Goal: Task Accomplishment & Management: Complete application form

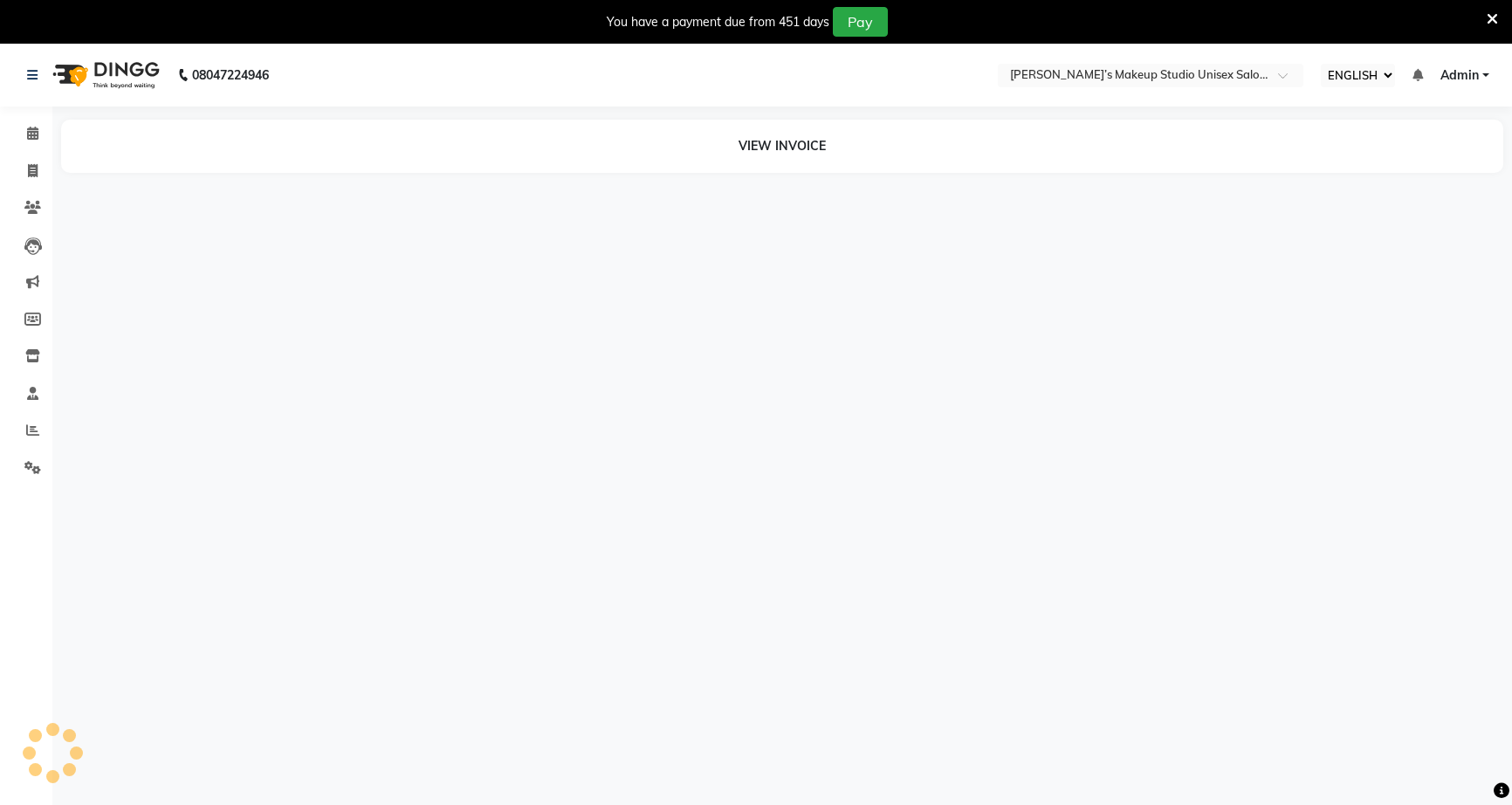
select select "ec"
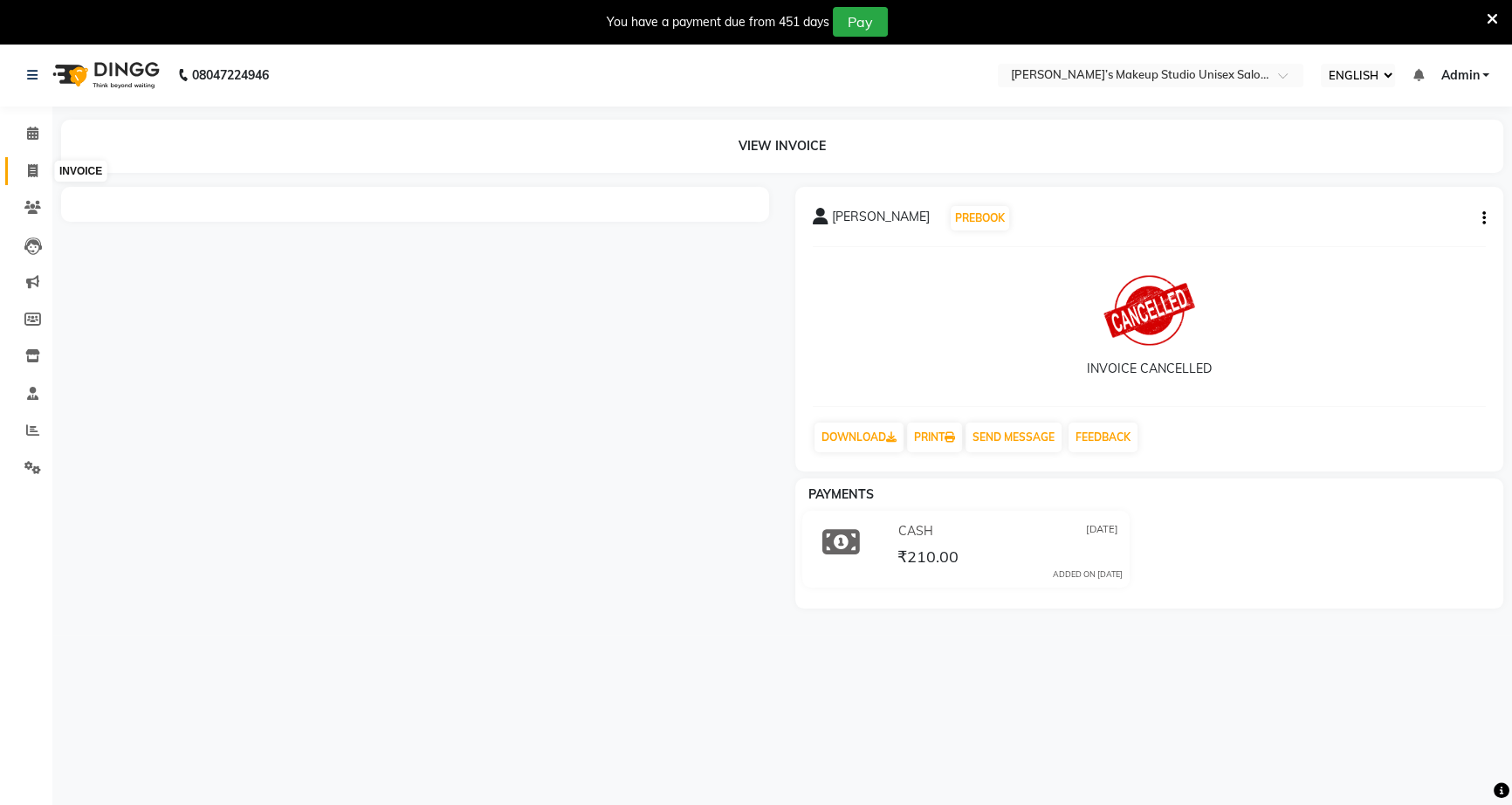
click at [35, 176] on icon at bounding box center [32, 170] width 10 height 13
select select "service"
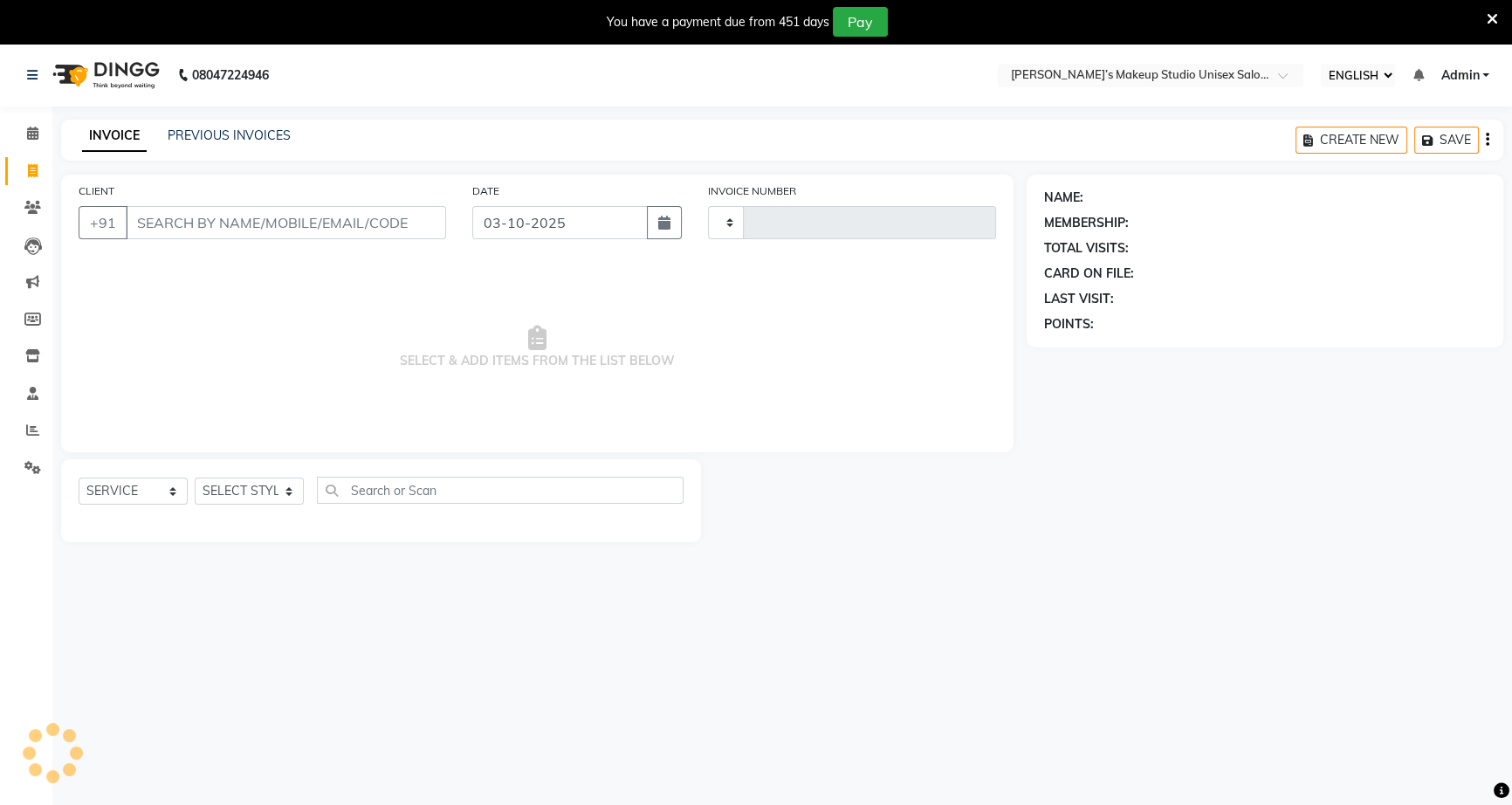
type input "1254"
select select "6543"
click at [277, 482] on select "SELECT STYLIST [PERSON_NAME] [PERSON_NAME] [PERSON_NAME] [PERSON_NAME] rekha [P…" at bounding box center [249, 491] width 110 height 27
click at [238, 373] on span "SELECT & ADD ITEMS FROM THE LIST BELOW" at bounding box center [537, 347] width 917 height 174
click at [253, 234] on input "CLIENT" at bounding box center [286, 222] width 321 height 33
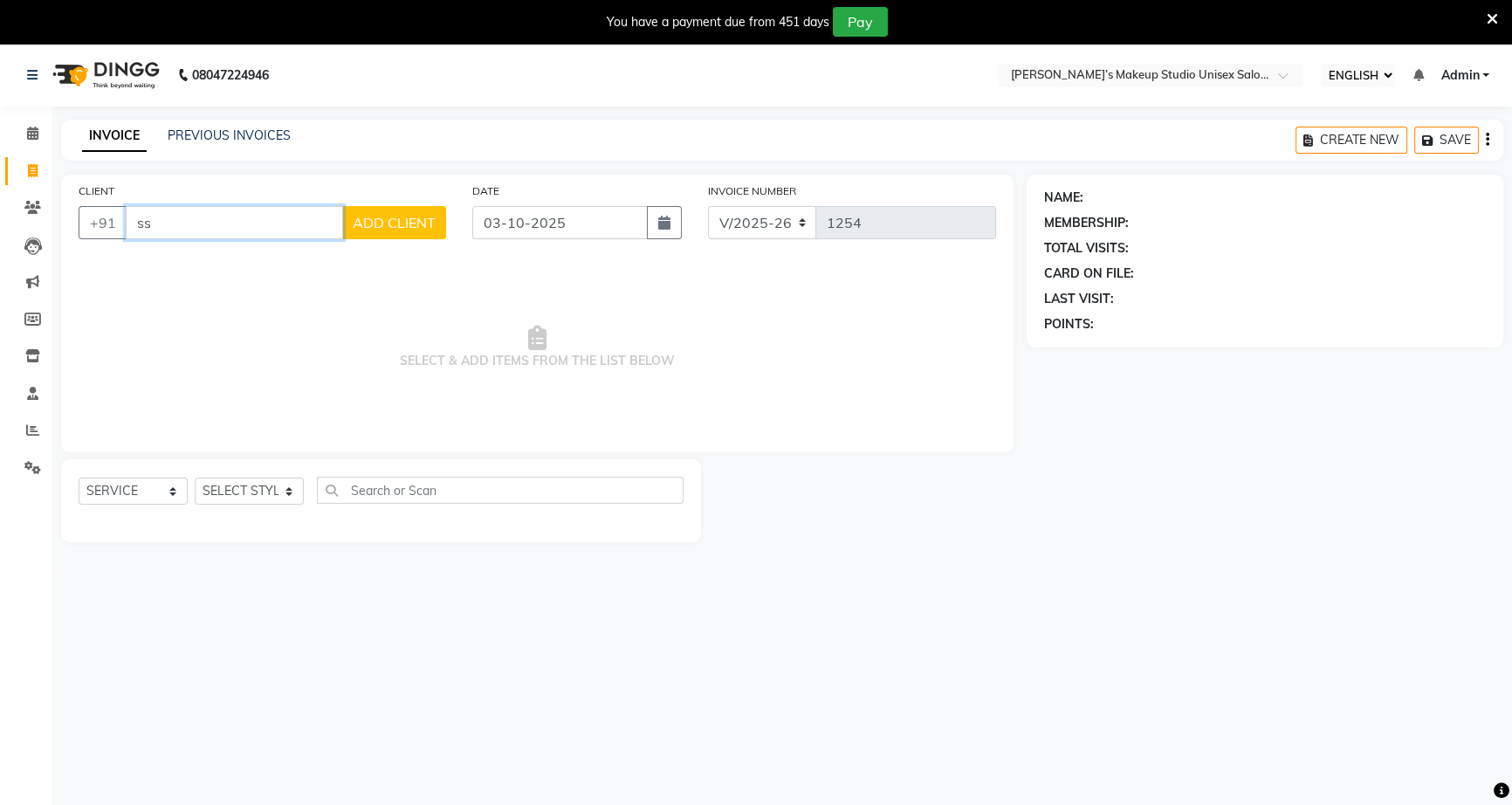
type input "s"
type input "9307457998"
click at [357, 218] on span "ADD CLIENT" at bounding box center [394, 222] width 83 height 18
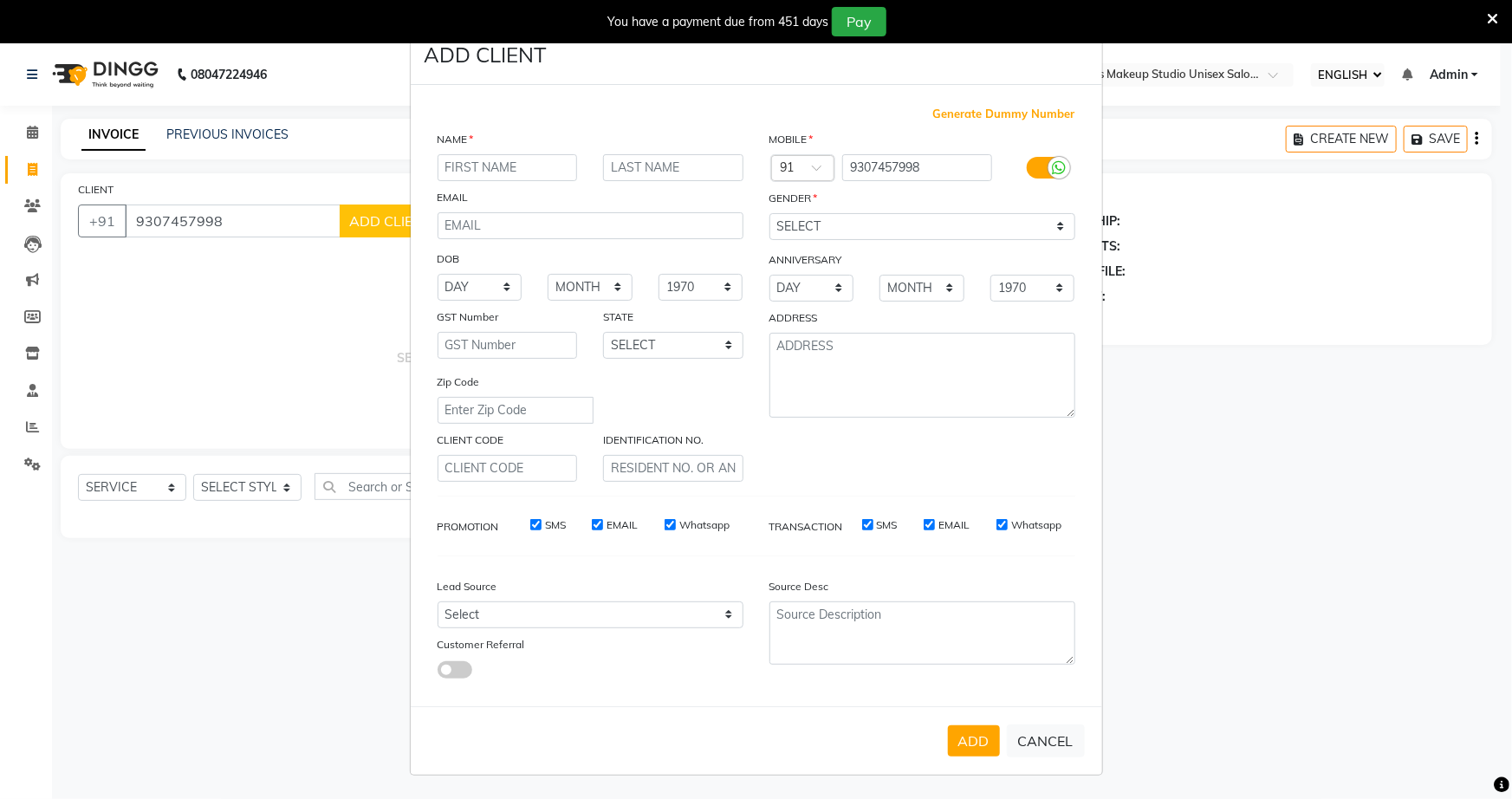
click at [481, 173] on input "text" at bounding box center [507, 167] width 140 height 27
type input "rohit"
drag, startPoint x: 630, startPoint y: 169, endPoint x: 606, endPoint y: 198, distance: 37.6
click at [630, 170] on input "text" at bounding box center [672, 167] width 140 height 27
click at [981, 737] on button "ADD" at bounding box center [974, 741] width 52 height 31
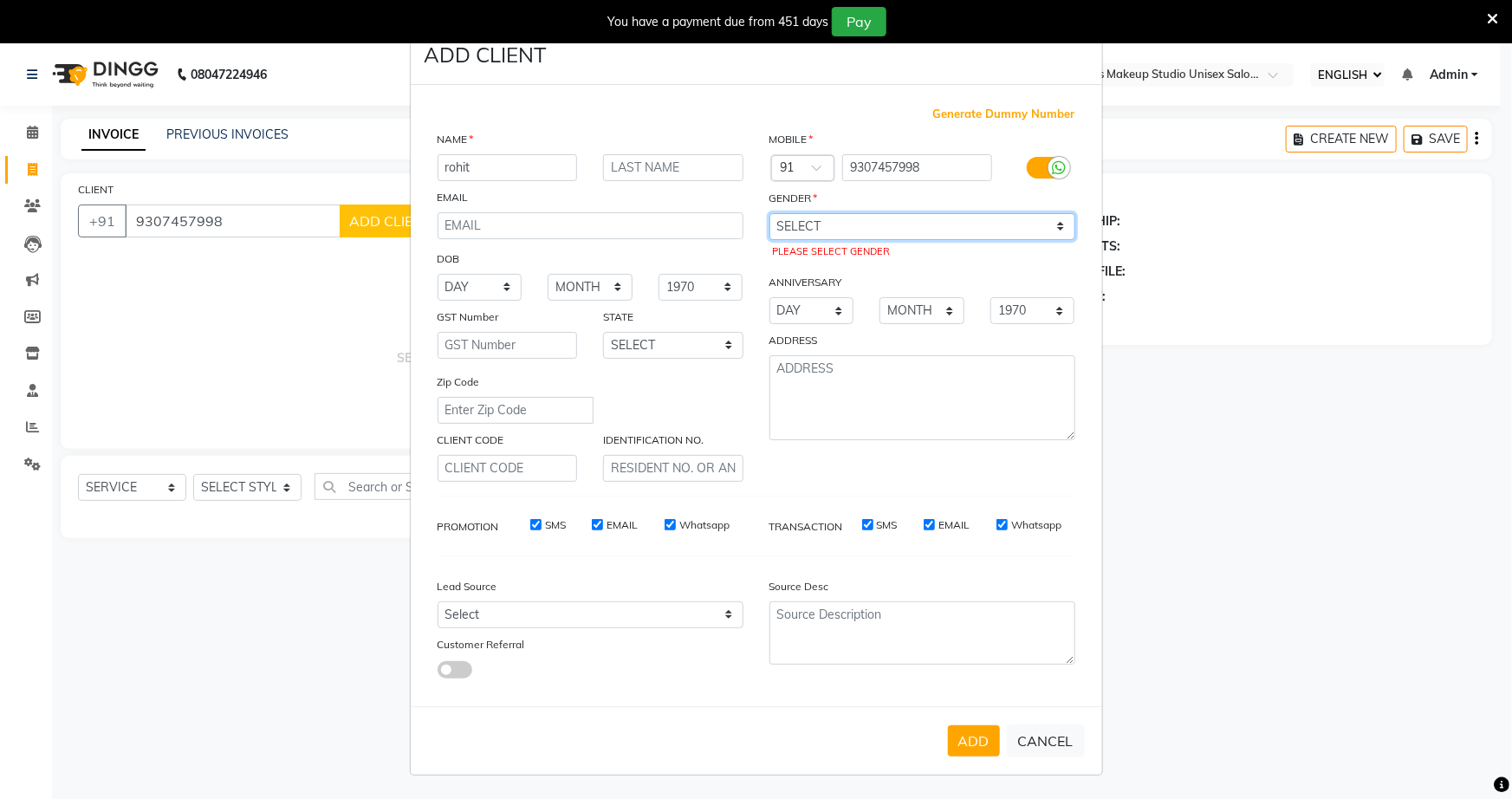
drag, startPoint x: 825, startPoint y: 217, endPoint x: 825, endPoint y: 236, distance: 19.0
click at [825, 229] on select "SELECT [DEMOGRAPHIC_DATA] [DEMOGRAPHIC_DATA] OTHER PREFER NOT TO SAY" at bounding box center [923, 226] width 306 height 27
select select "[DEMOGRAPHIC_DATA]"
click at [769, 213] on select "SELECT [DEMOGRAPHIC_DATA] [DEMOGRAPHIC_DATA] OTHER PREFER NOT TO SAY" at bounding box center [923, 226] width 306 height 27
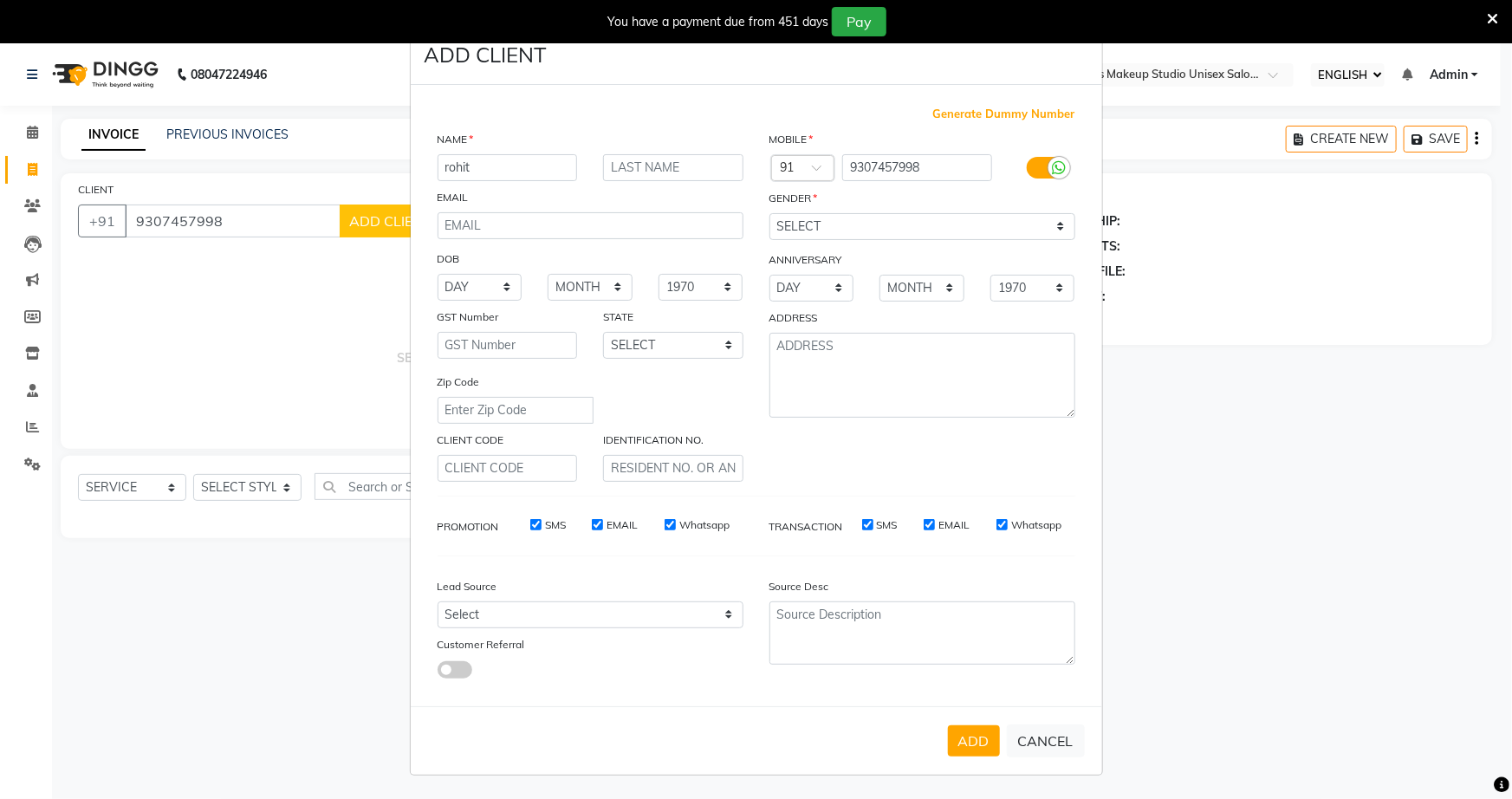
drag, startPoint x: 951, startPoint y: 729, endPoint x: 918, endPoint y: 796, distance: 74.7
click at [950, 728] on div "ADD CANCEL" at bounding box center [756, 740] width 691 height 69
click at [967, 747] on button "ADD" at bounding box center [974, 741] width 52 height 31
select select
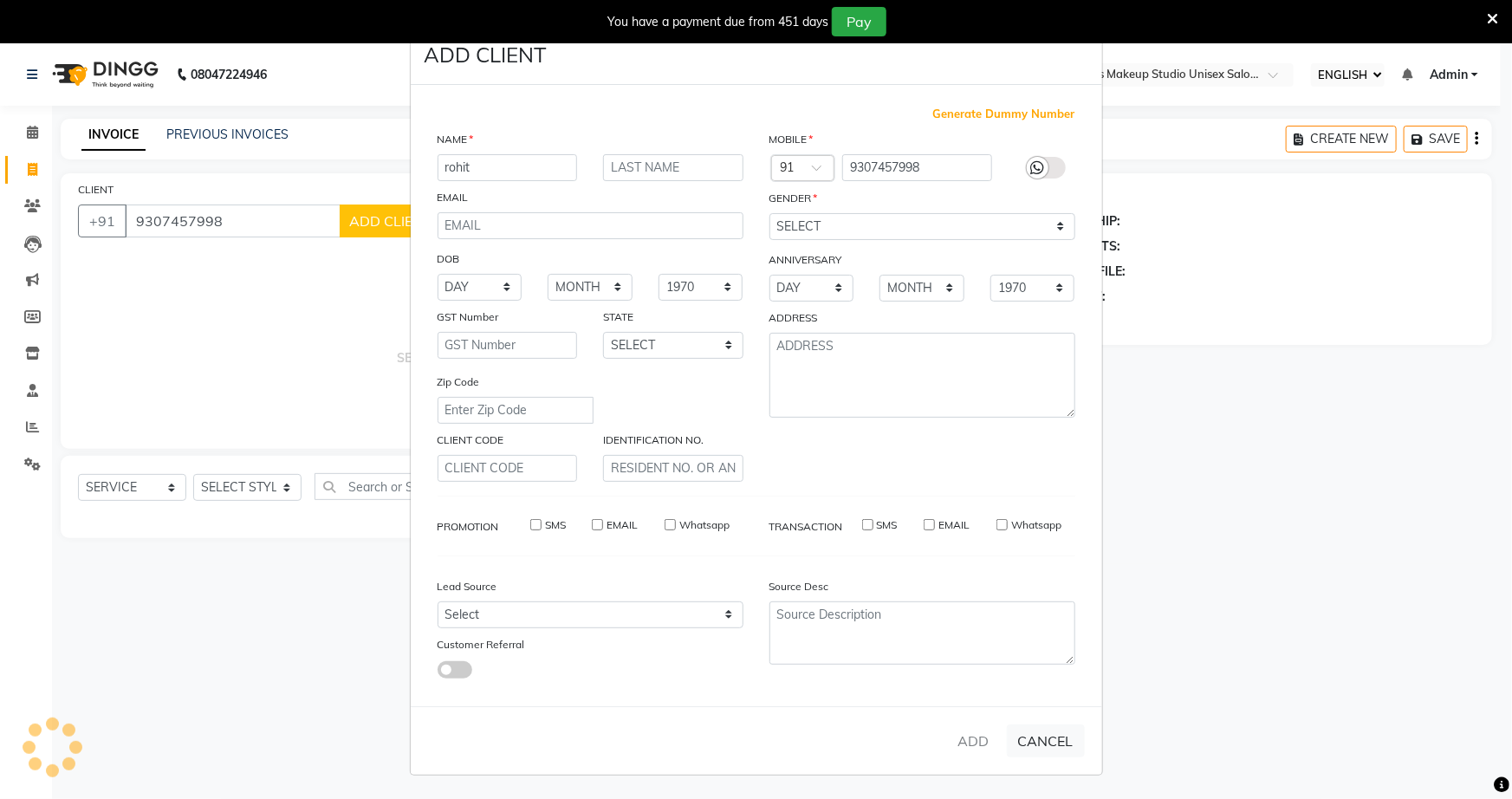
select select
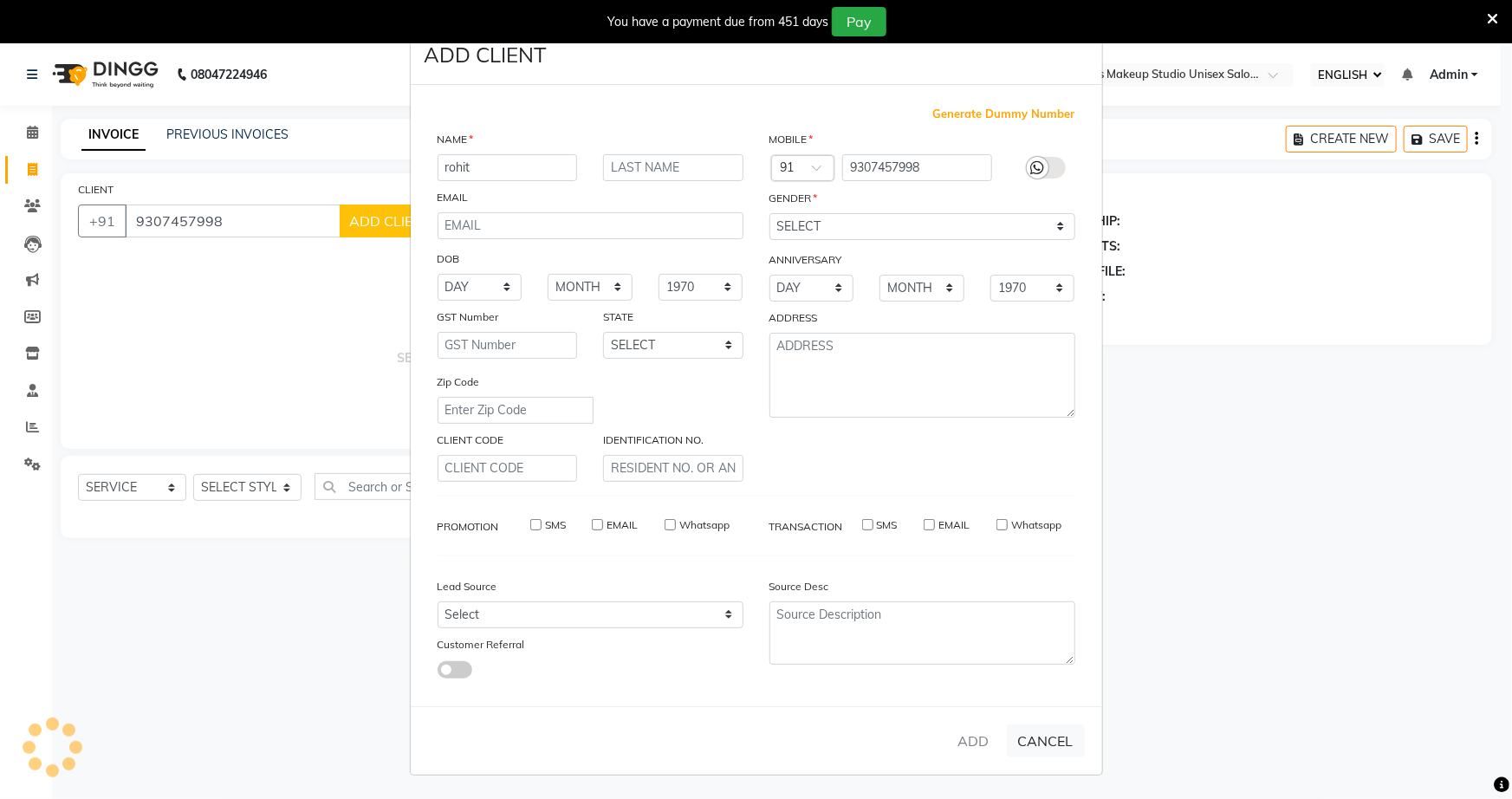
checkbox input "false"
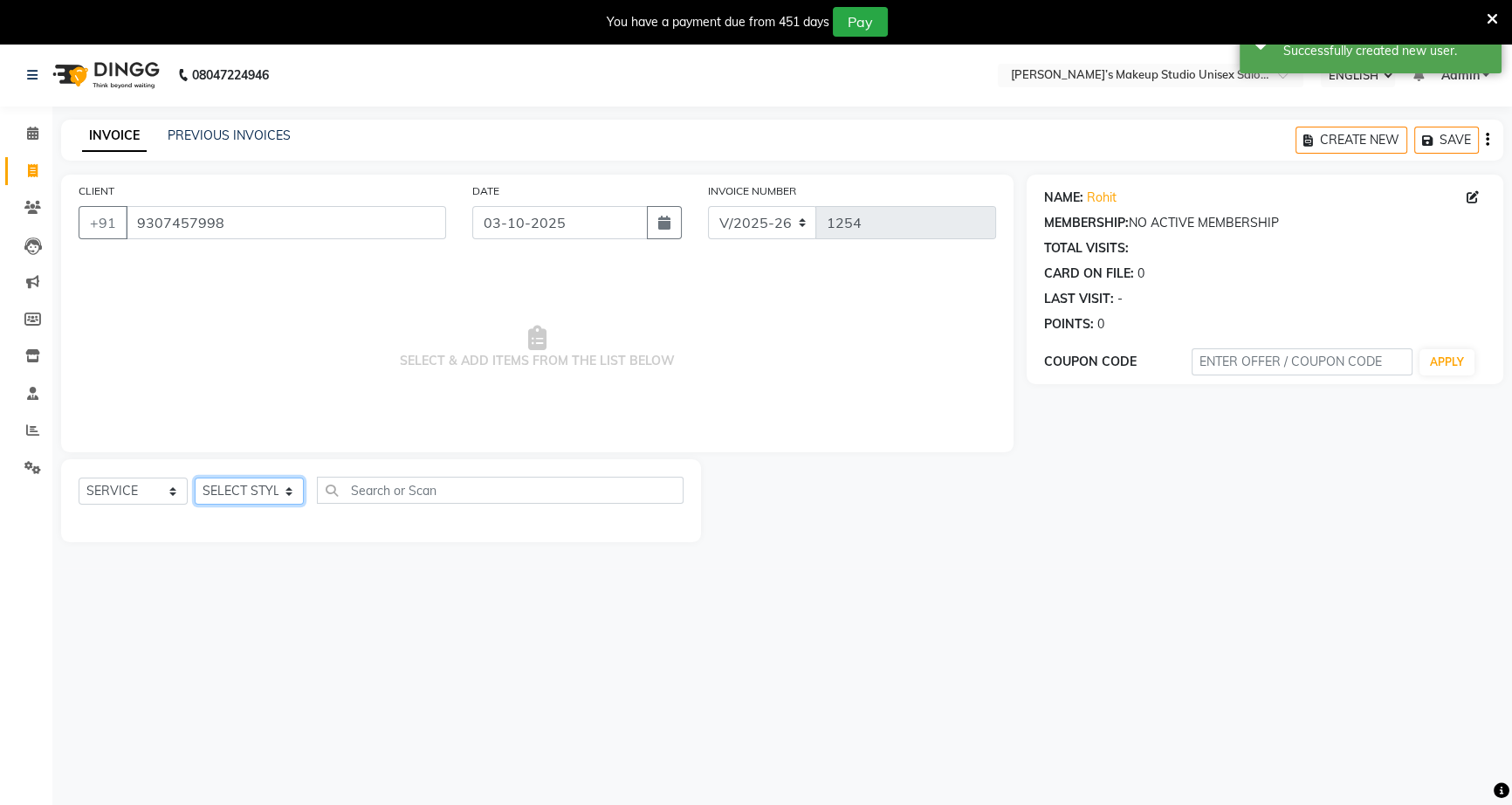
click at [230, 501] on select "SELECT STYLIST [PERSON_NAME] [PERSON_NAME] [PERSON_NAME] [PERSON_NAME] rekha [P…" at bounding box center [249, 491] width 110 height 27
select select "93616"
click at [194, 477] on select "SELECT STYLIST [PERSON_NAME] [PERSON_NAME] [PERSON_NAME] [PERSON_NAME] rekha [P…" at bounding box center [249, 491] width 110 height 27
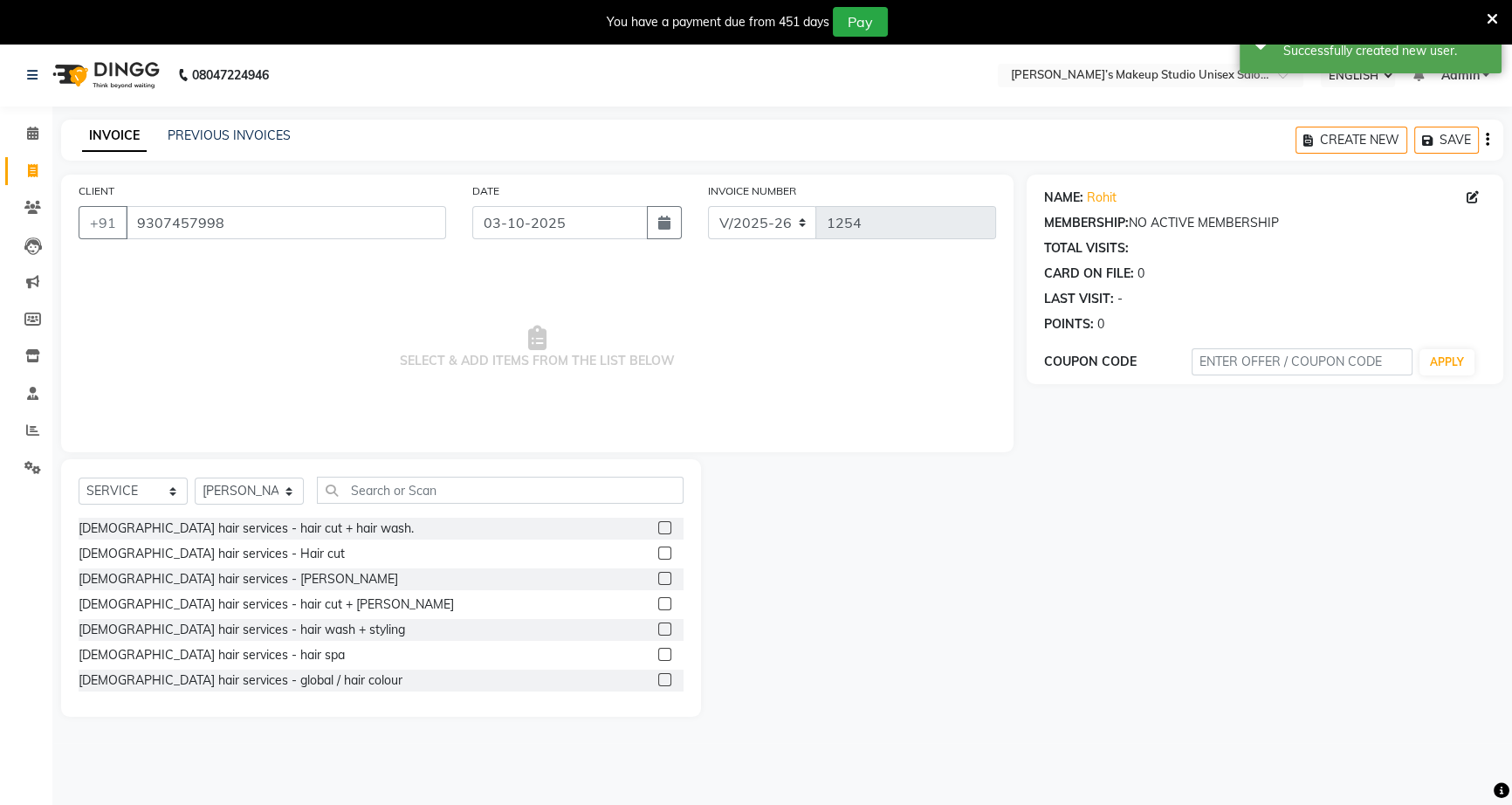
click at [658, 551] on div at bounding box center [670, 554] width 25 height 22
click at [658, 559] on label at bounding box center [664, 553] width 13 height 13
click at [658, 559] on input "checkbox" at bounding box center [663, 554] width 11 height 11
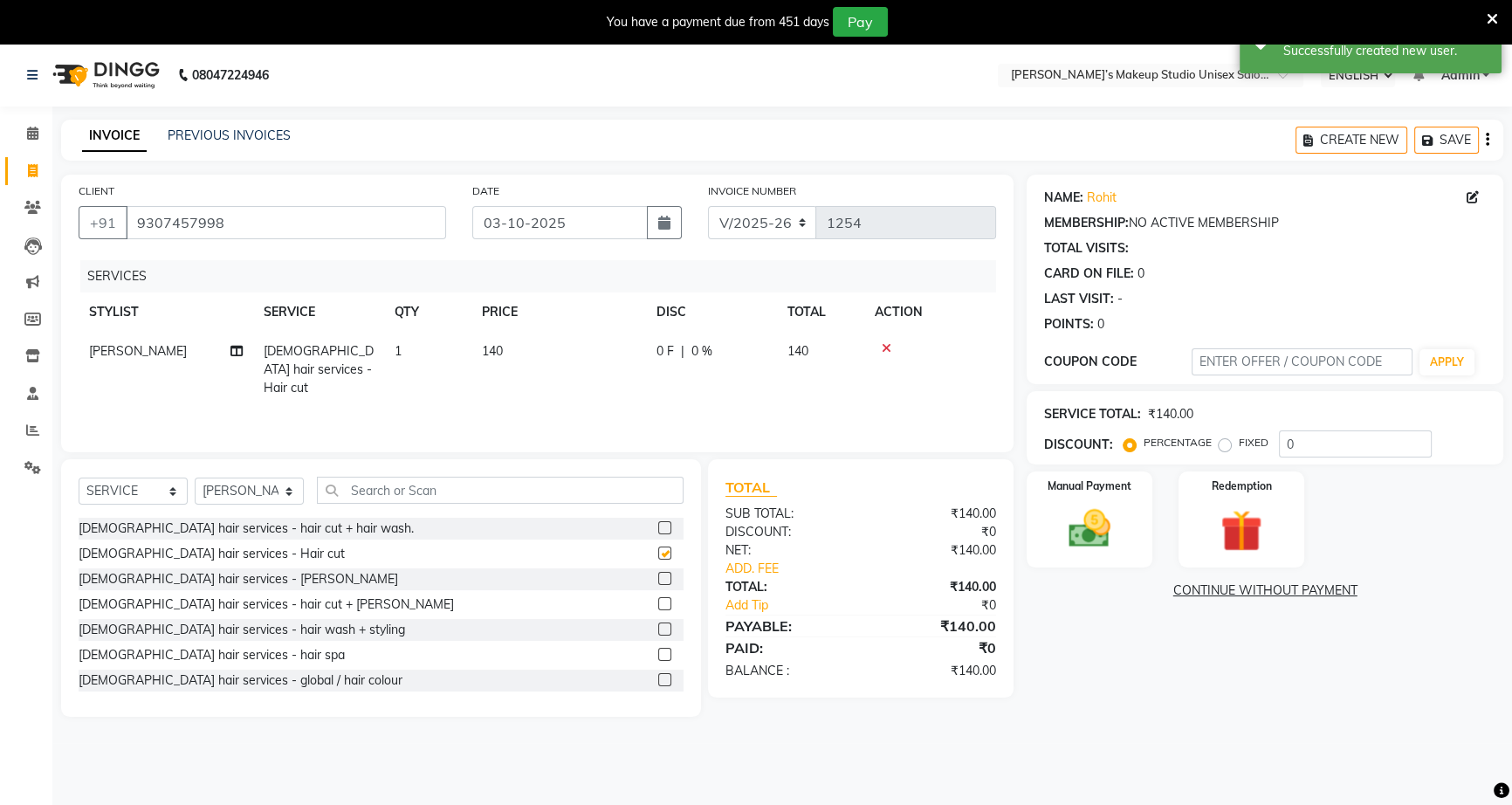
checkbox input "false"
click at [658, 572] on label at bounding box center [664, 578] width 13 height 13
click at [658, 574] on input "checkbox" at bounding box center [663, 579] width 11 height 11
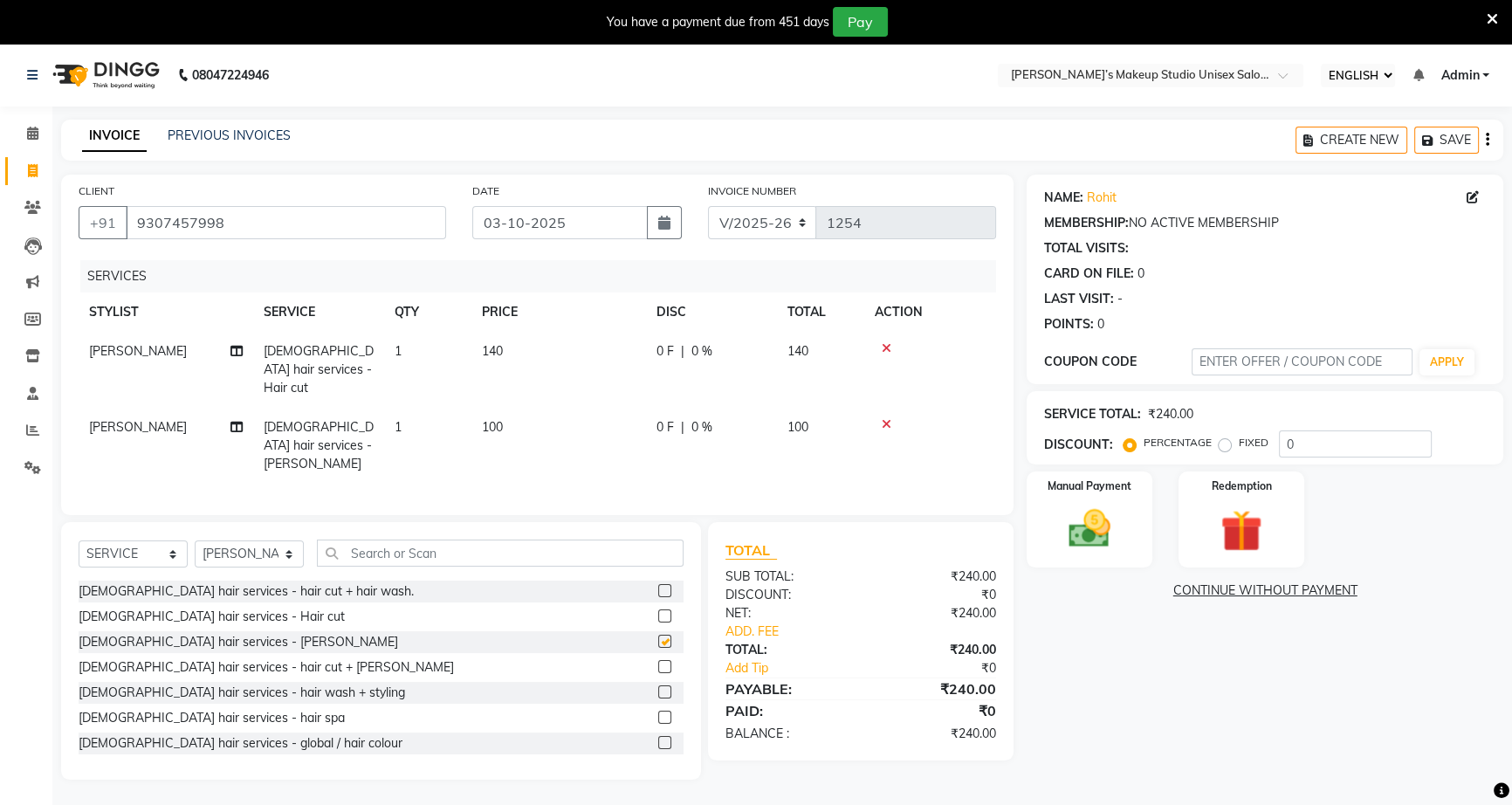
checkbox input "false"
click at [662, 355] on span "0 F" at bounding box center [665, 351] width 18 height 18
select select "93616"
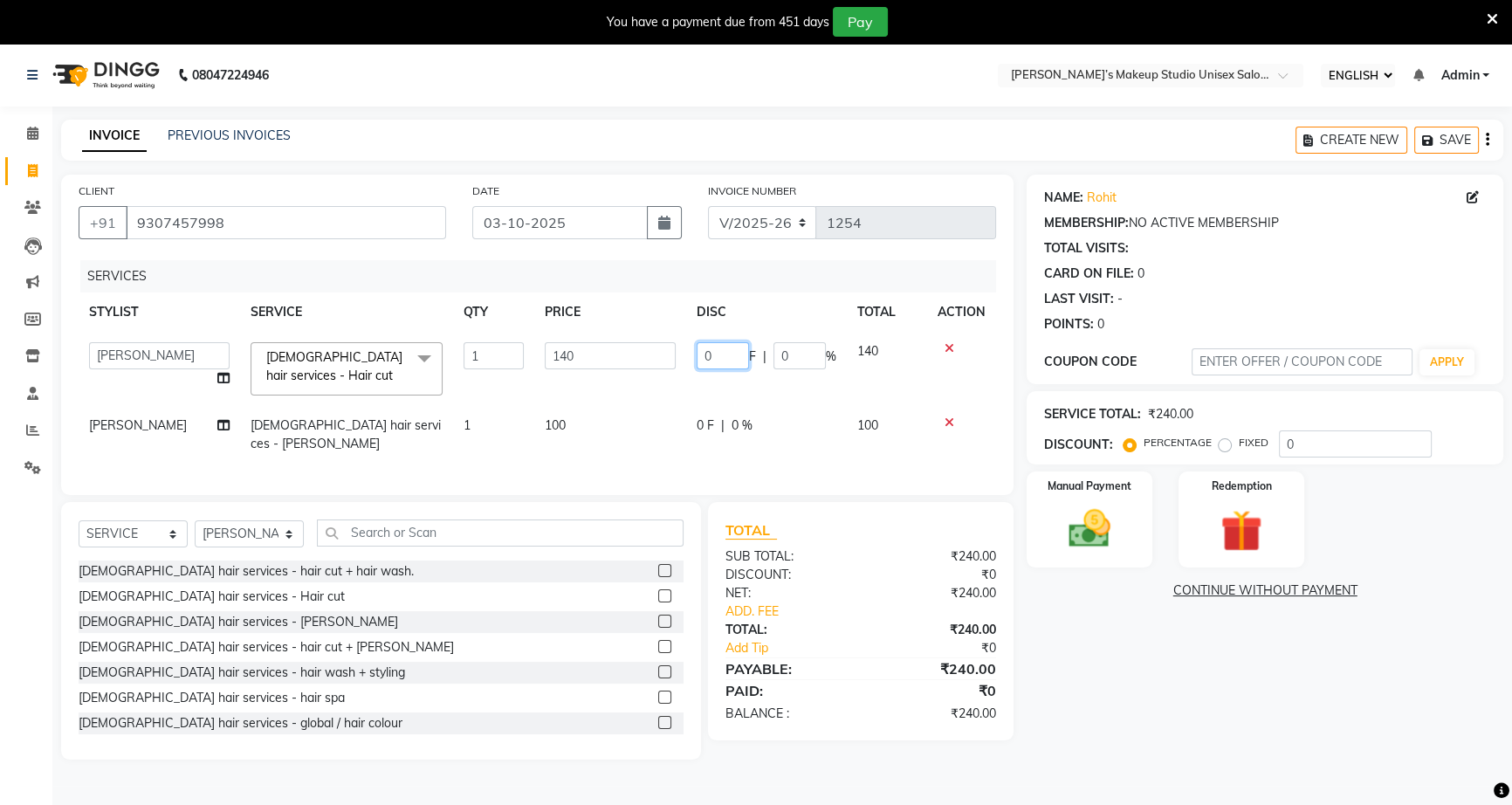
click at [705, 355] on input "0" at bounding box center [723, 356] width 53 height 27
type input "40"
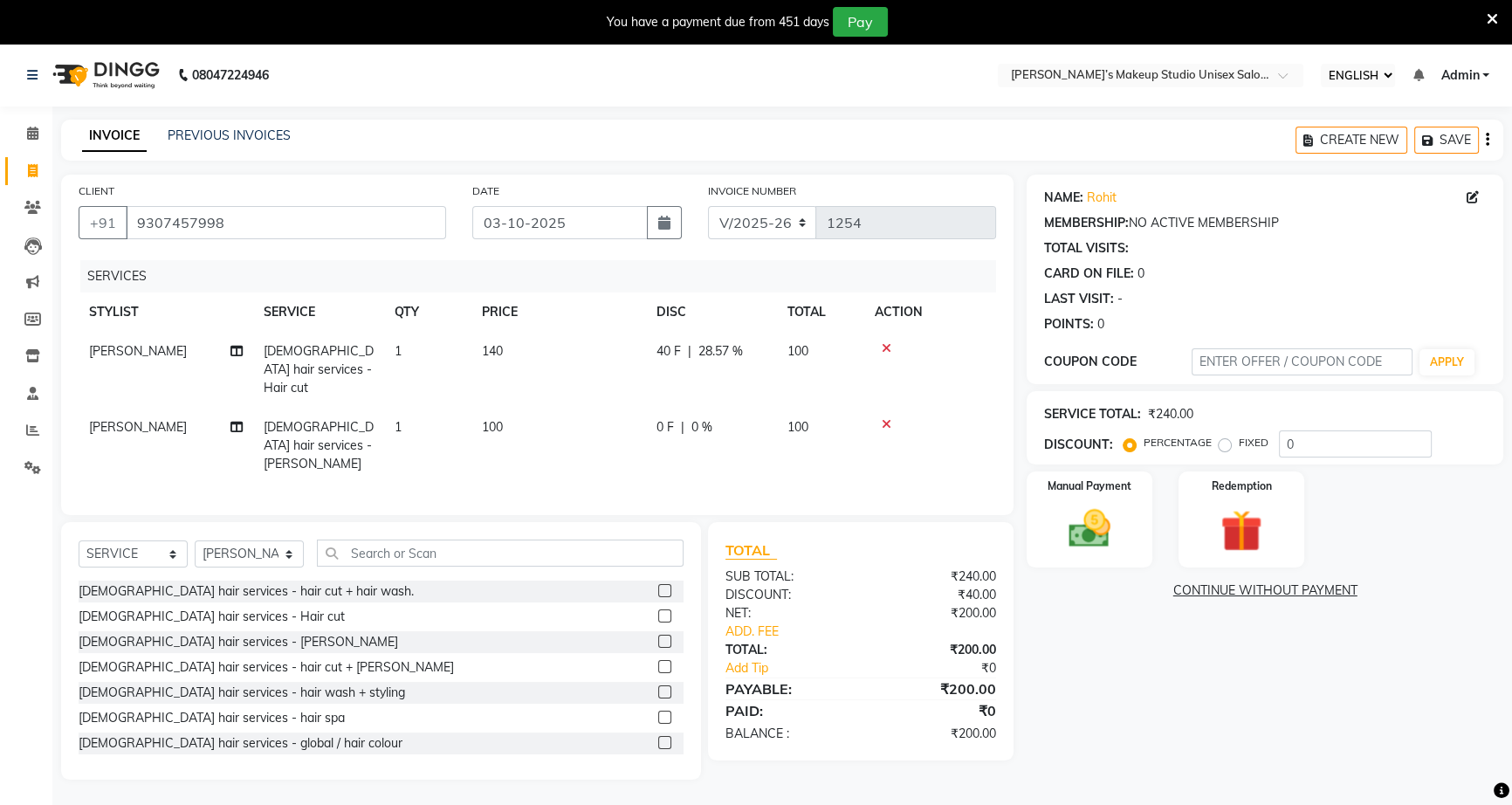
click at [700, 423] on td "0 F | 0 %" at bounding box center [710, 445] width 131 height 76
select select "93616"
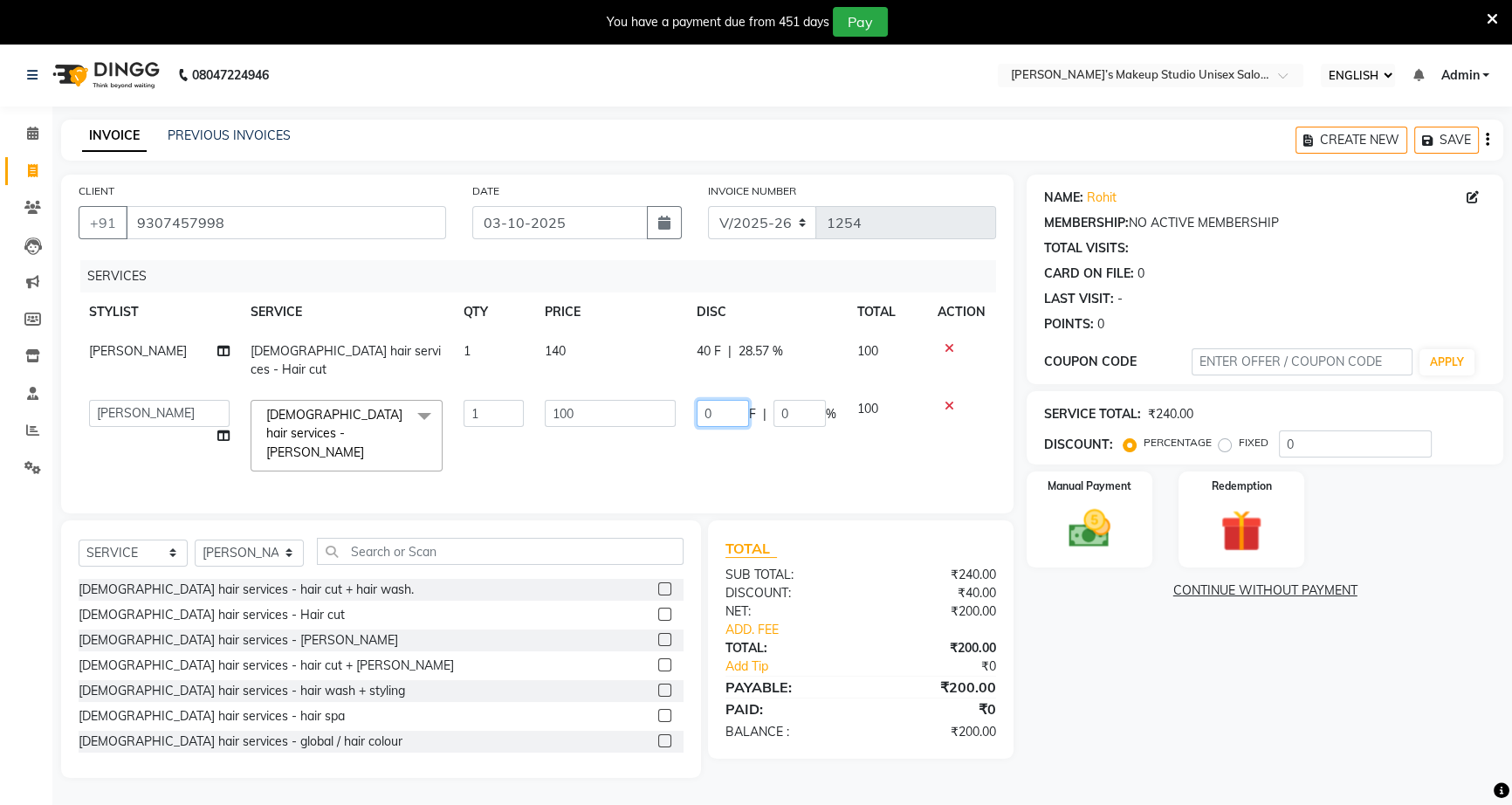
click at [702, 399] on input "0" at bounding box center [723, 413] width 53 height 27
type input "40"
drag, startPoint x: 995, startPoint y: 590, endPoint x: 838, endPoint y: 471, distance: 197.0
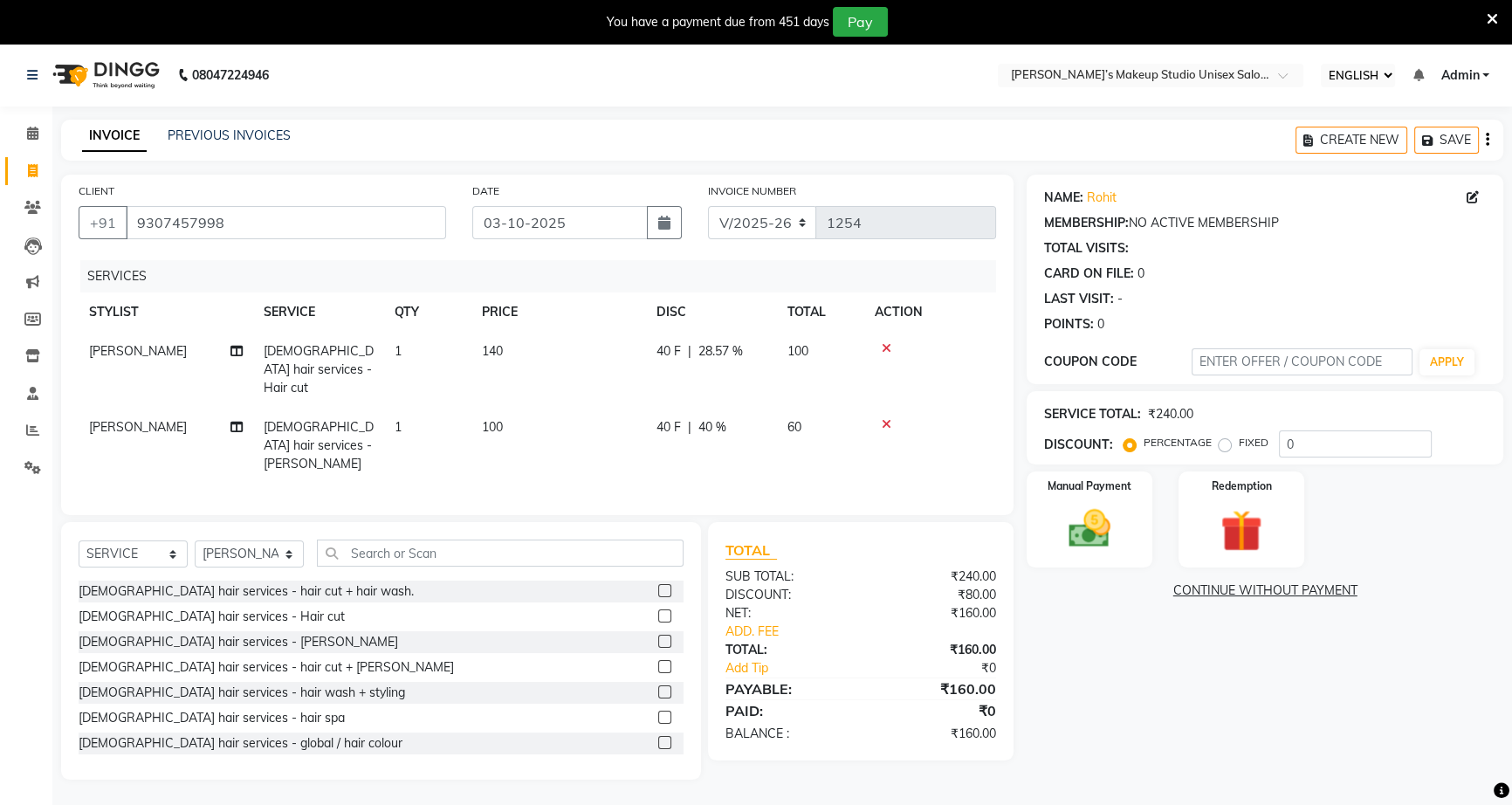
drag, startPoint x: 838, startPoint y: 471, endPoint x: 881, endPoint y: 620, distance: 155.1
drag, startPoint x: 881, startPoint y: 620, endPoint x: 1152, endPoint y: 484, distance: 303.2
click at [1152, 483] on div "Manual Payment" at bounding box center [1089, 519] width 131 height 100
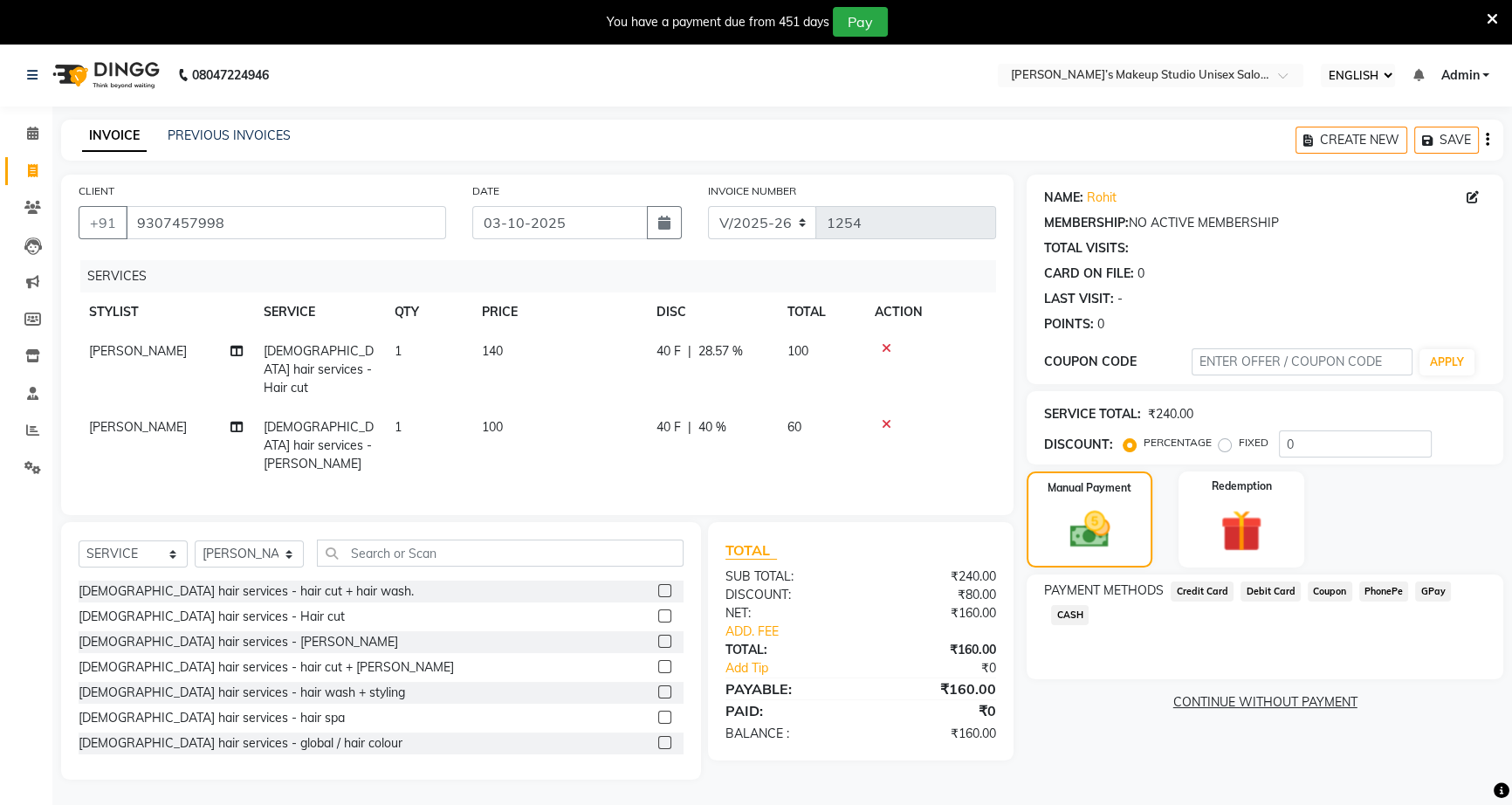
click at [1438, 597] on span "GPay" at bounding box center [1432, 591] width 36 height 20
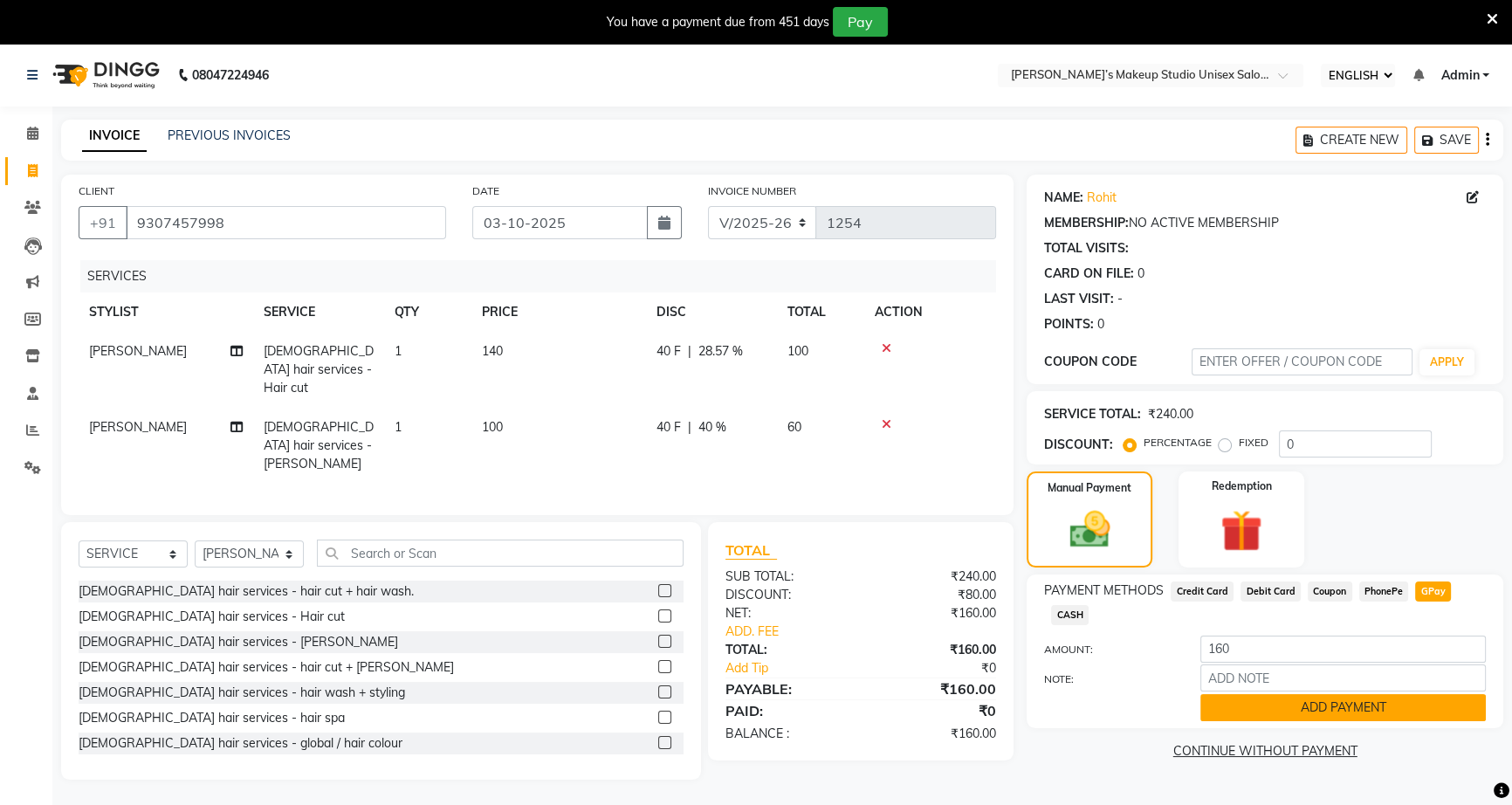
click at [1440, 716] on button "ADD PAYMENT" at bounding box center [1343, 707] width 286 height 27
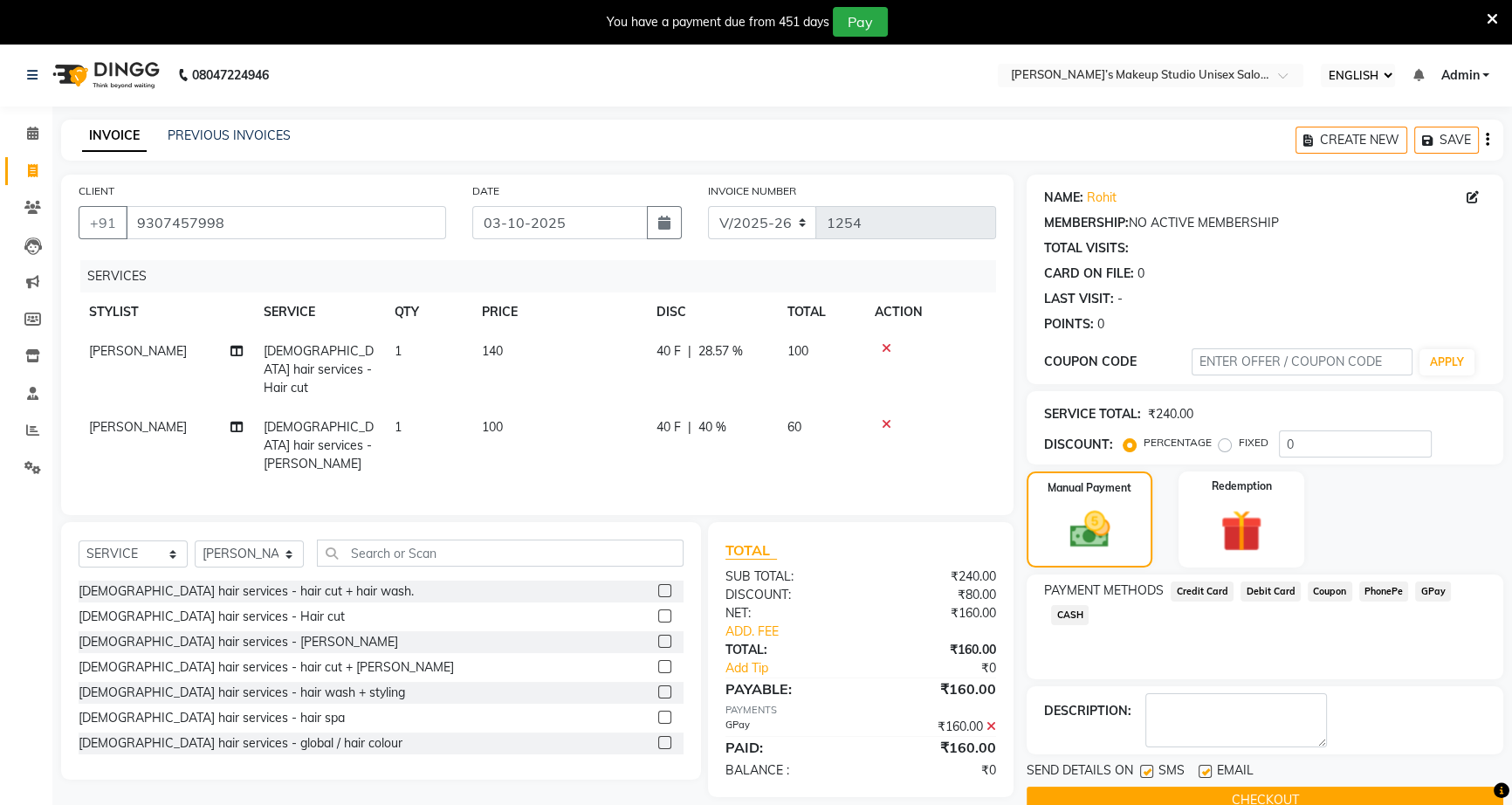
click at [1444, 799] on button "CHECKOUT" at bounding box center [1265, 800] width 477 height 27
